Goal: Task Accomplishment & Management: Manage account settings

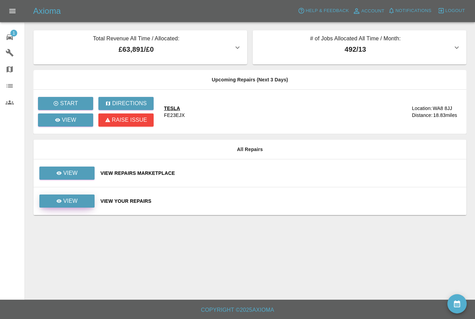
click at [50, 201] on link "View" at bounding box center [66, 201] width 55 height 13
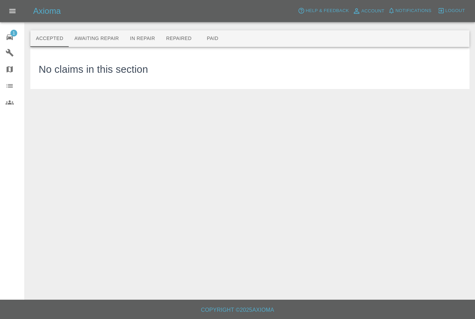
click at [91, 32] on button "Awaiting Repair" at bounding box center [97, 38] width 56 height 17
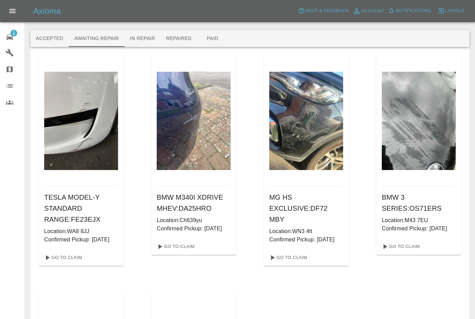
click at [8, 37] on icon at bounding box center [10, 37] width 8 height 8
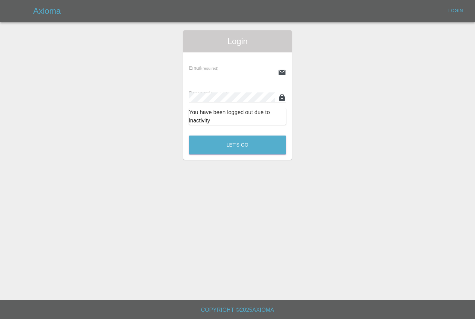
click at [253, 74] on input "text" at bounding box center [232, 72] width 86 height 10
type input "[PERSON_NAME][EMAIL_ADDRESS][PERSON_NAME][DOMAIN_NAME]"
click at [237, 145] on button "Let's Go" at bounding box center [237, 145] width 97 height 19
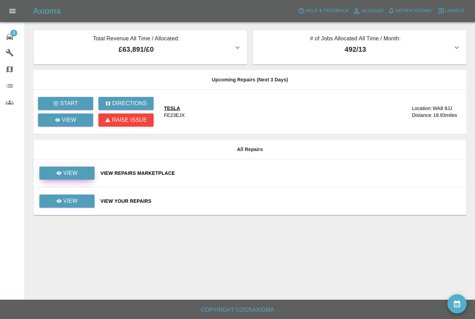
click at [65, 172] on p "View" at bounding box center [70, 173] width 14 height 8
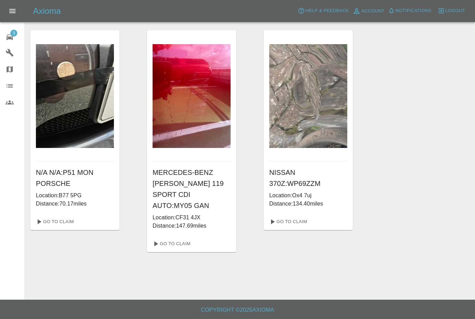
click at [239, 1] on div "Axioma Help & Feedback Account Notifications 0 Logout" at bounding box center [237, 11] width 475 height 22
